Goal: Task Accomplishment & Management: Manage account settings

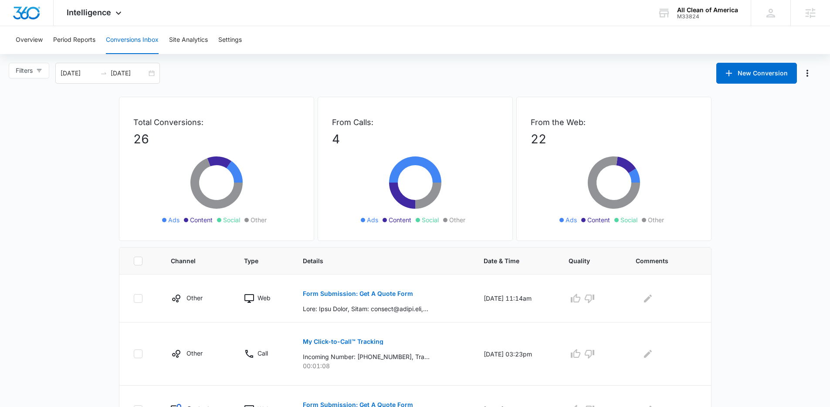
click at [199, 74] on div "Filters 09/03/2025 10/03/2025 New Conversion" at bounding box center [415, 73] width 830 height 21
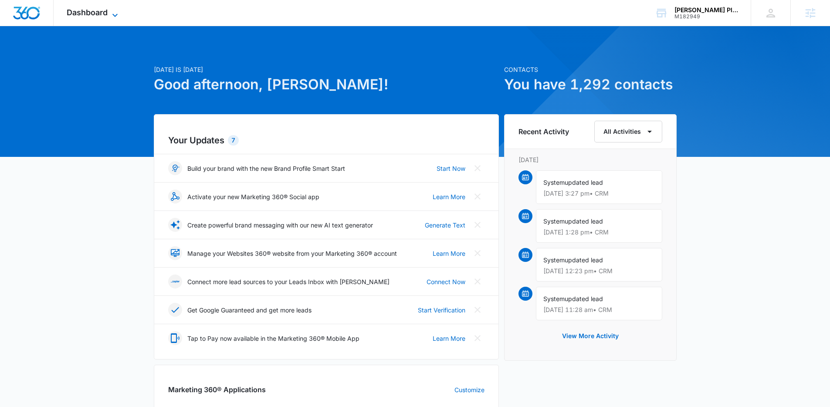
click at [102, 15] on span "Dashboard" at bounding box center [87, 12] width 41 height 9
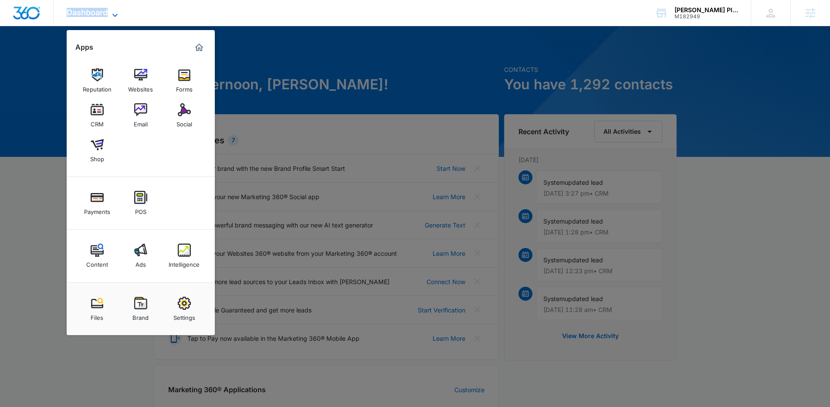
click at [102, 15] on span "Dashboard" at bounding box center [87, 12] width 41 height 9
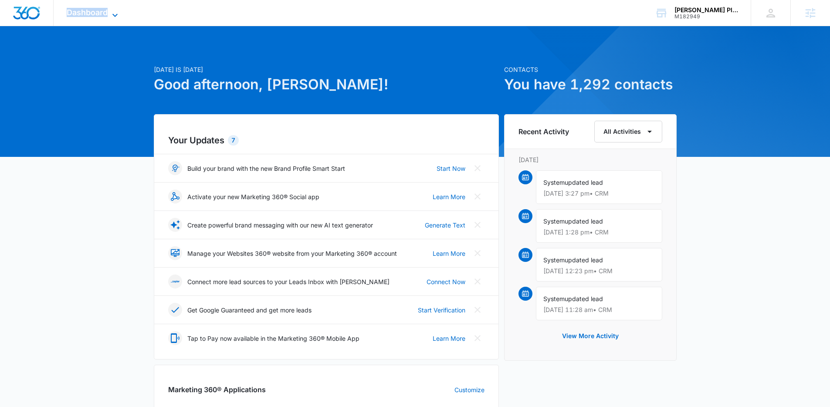
click at [103, 15] on span "Dashboard" at bounding box center [87, 12] width 41 height 9
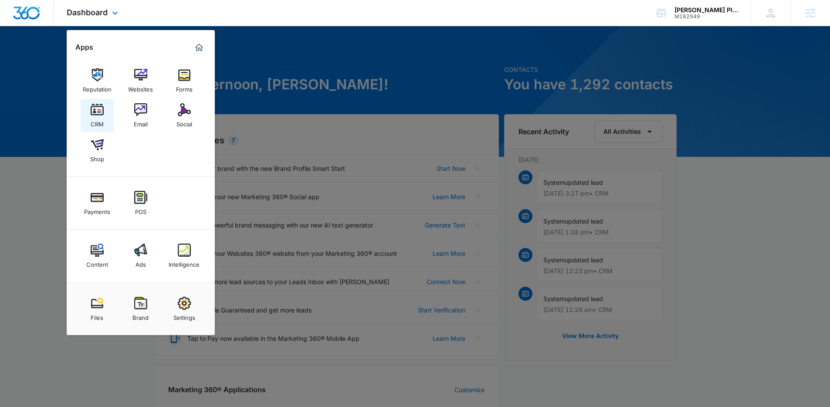
click at [101, 112] on img at bounding box center [97, 109] width 13 height 13
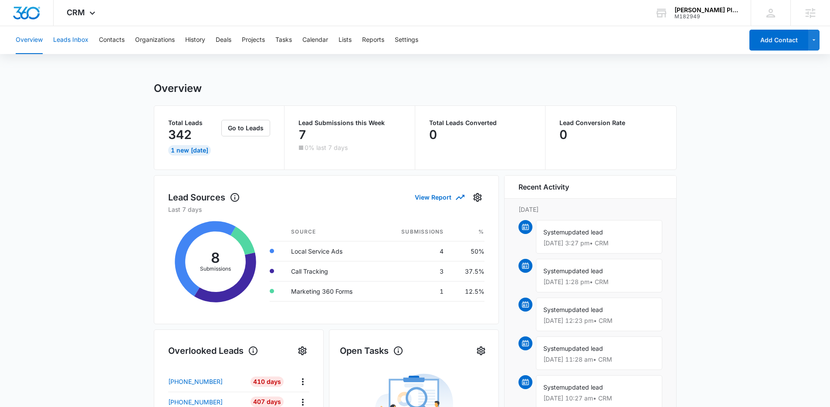
click at [78, 39] on button "Leads Inbox" at bounding box center [70, 40] width 35 height 28
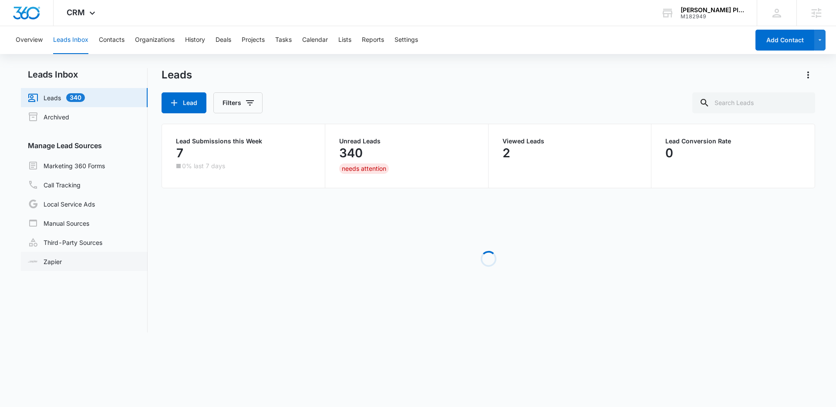
click at [62, 257] on link "Zapier" at bounding box center [45, 261] width 34 height 9
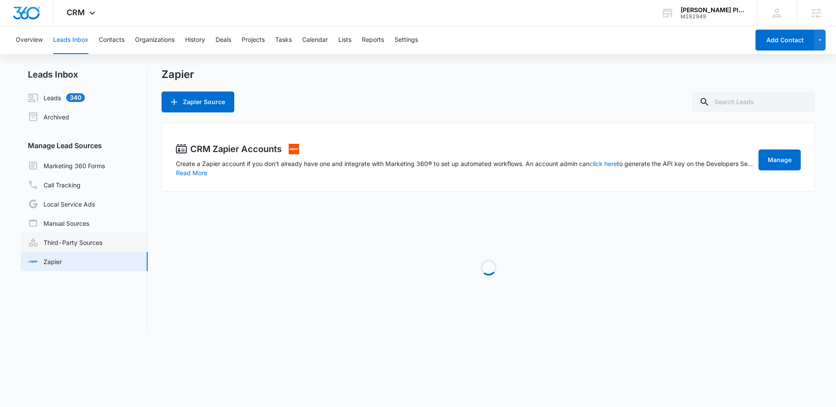
click at [85, 247] on link "Third-Party Sources" at bounding box center [65, 242] width 74 height 10
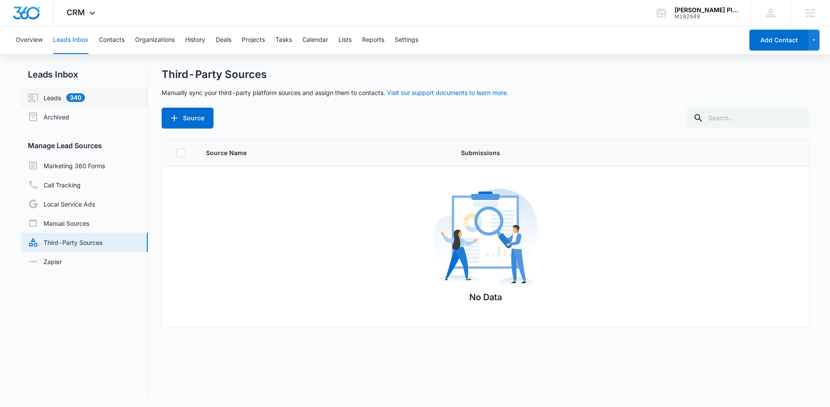
click at [58, 100] on link "Leads 340" at bounding box center [56, 97] width 57 height 10
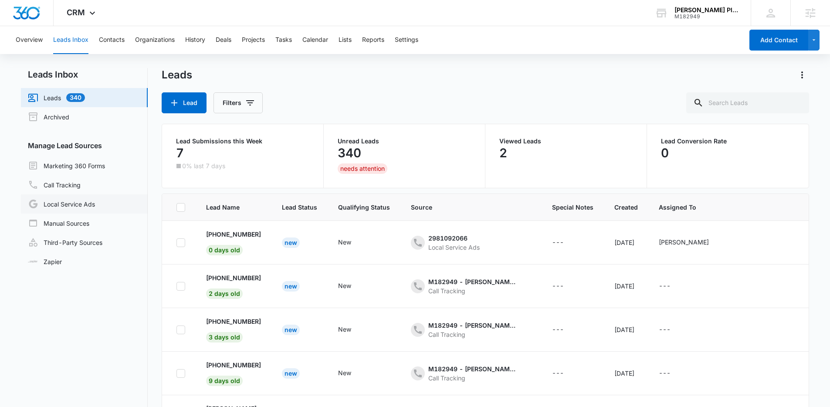
click at [72, 199] on link "Local Service Ads" at bounding box center [61, 204] width 67 height 10
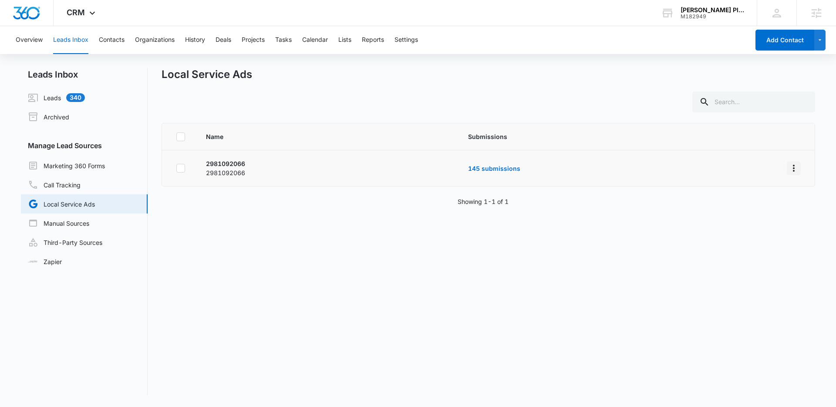
click at [789, 170] on icon "Overflow Menu" at bounding box center [794, 168] width 10 height 10
click at [761, 207] on div "Submission Rules" at bounding box center [748, 206] width 49 height 6
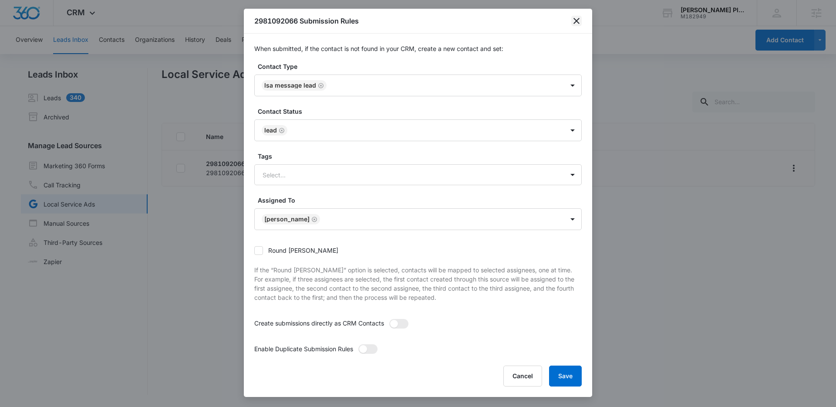
click at [579, 19] on icon "close" at bounding box center [577, 21] width 10 height 10
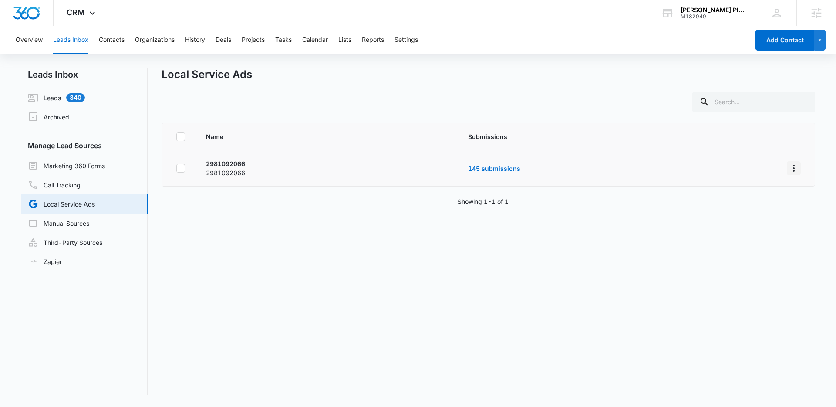
click at [789, 167] on icon "Overflow Menu" at bounding box center [794, 168] width 10 height 10
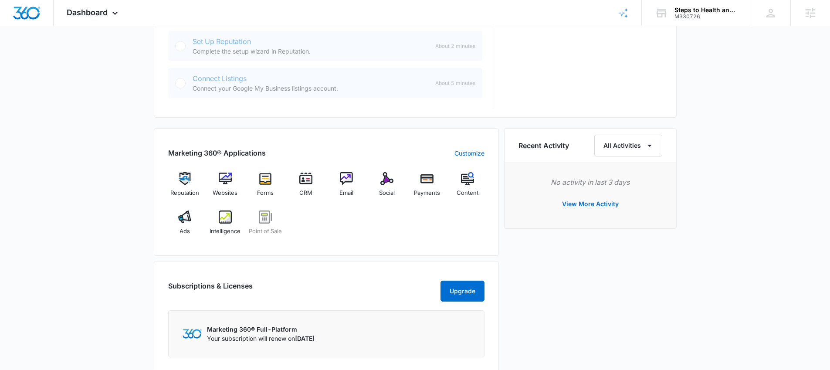
scroll to position [529, 0]
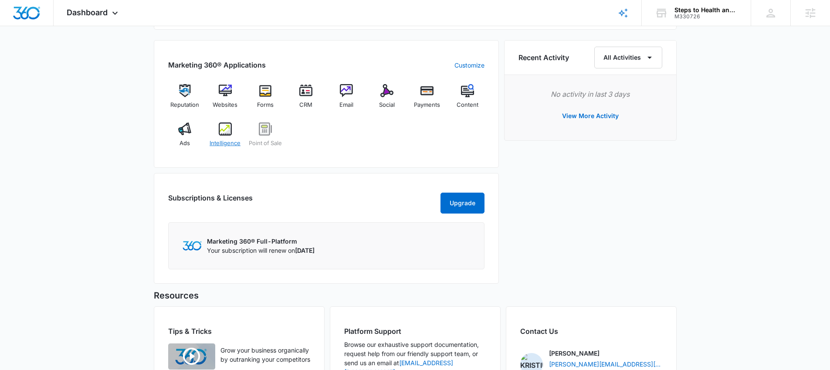
click at [224, 131] on img at bounding box center [225, 128] width 13 height 13
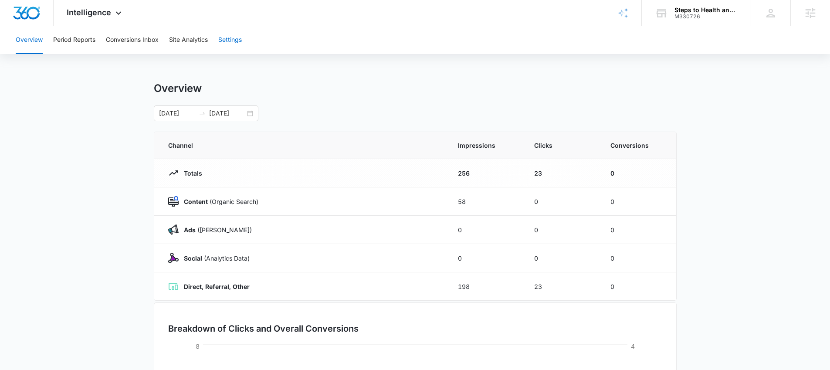
click at [229, 40] on button "Settings" at bounding box center [230, 40] width 24 height 28
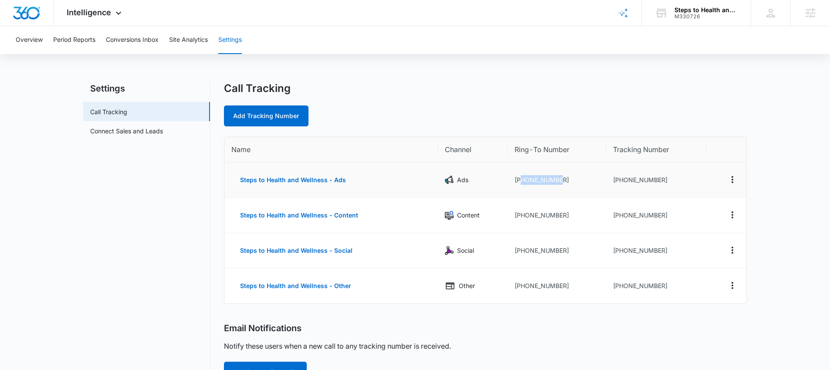
drag, startPoint x: 567, startPoint y: 181, endPoint x: 519, endPoint y: 184, distance: 47.6
click at [519, 184] on td "+18563330922" at bounding box center [556, 179] width 98 height 35
copy td "8563330922"
